Goal: Check status

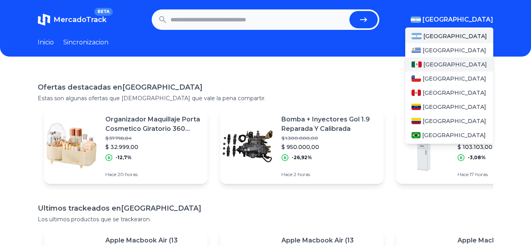
click at [446, 67] on span "[GEOGRAPHIC_DATA]" at bounding box center [456, 65] width 64 height 8
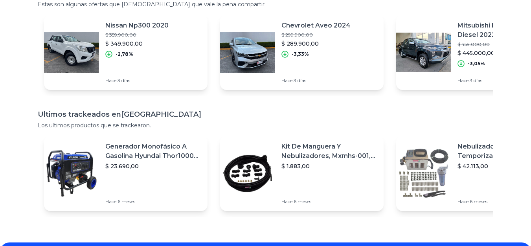
scroll to position [94, 0]
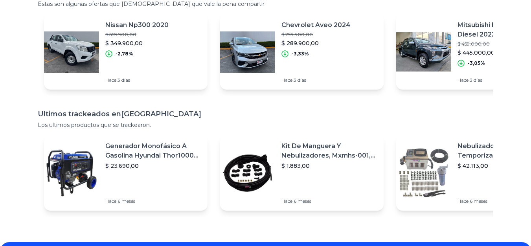
click at [454, 169] on div "Nebulizador Con Temporizador, Mxswz-009, 50m, 40 Boquillas $ 42.113,00 [DATE]" at bounding box center [479, 173] width 164 height 76
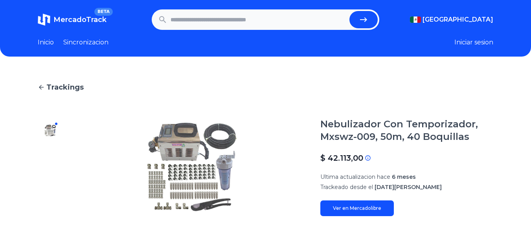
click at [251, 20] on input "text" at bounding box center [259, 19] width 176 height 17
type input "**********"
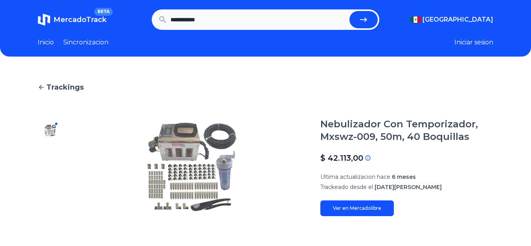
click at [350, 11] on button "submit" at bounding box center [364, 19] width 28 height 17
